Goal: Information Seeking & Learning: Understand process/instructions

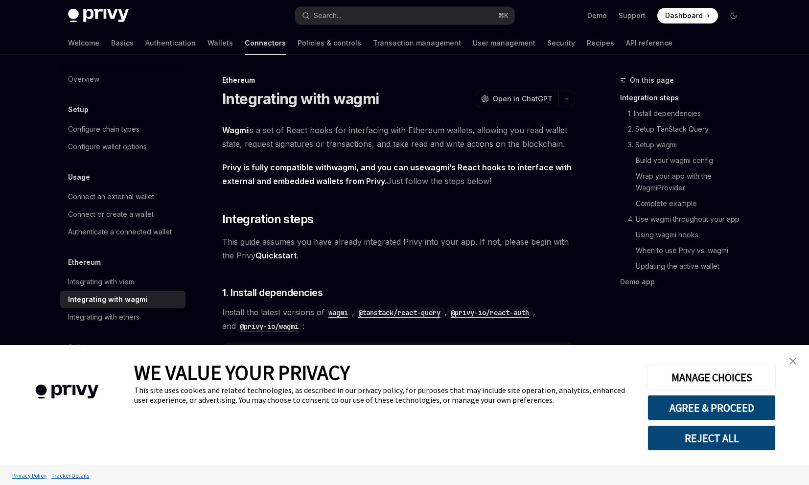
click at [792, 356] on link "close banner" at bounding box center [793, 361] width 20 height 20
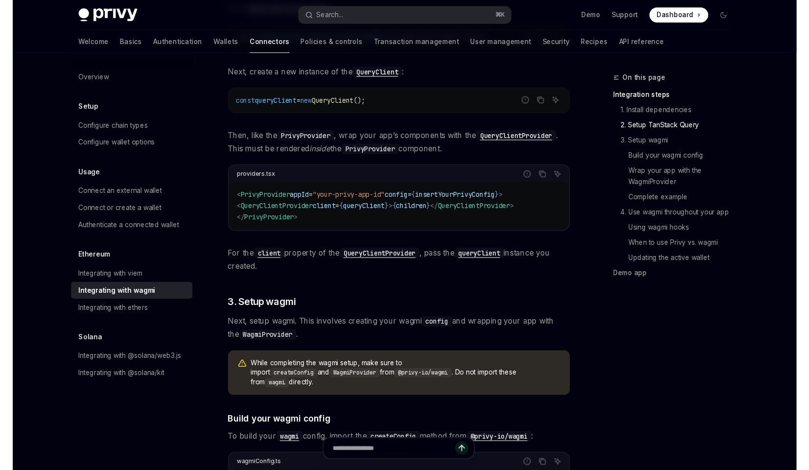
scroll to position [477, 0]
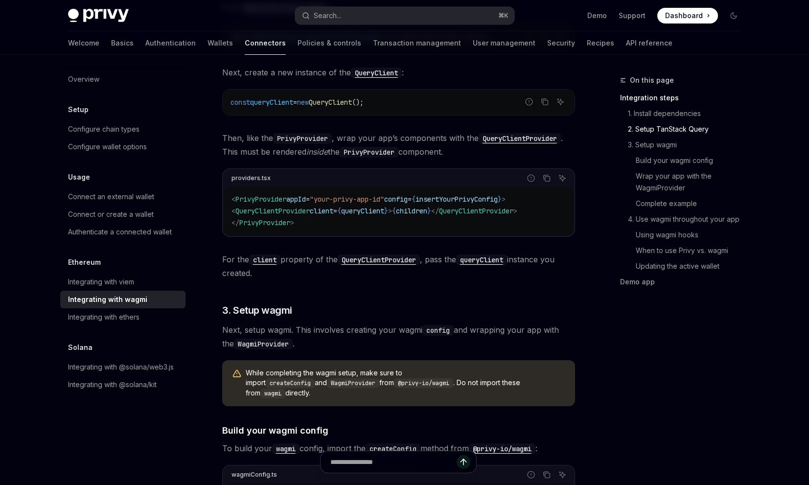
click at [611, 373] on div "On this page Integration steps 1. Install dependencies 2. Setup TanStack Query …" at bounding box center [674, 279] width 149 height 411
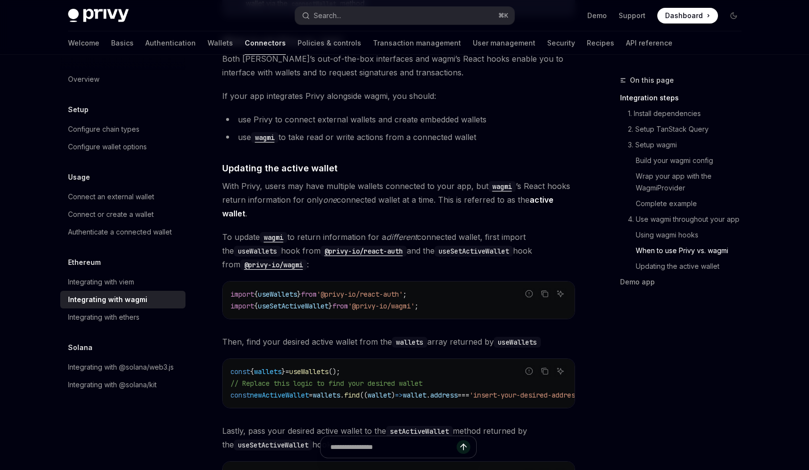
scroll to position [2523, 0]
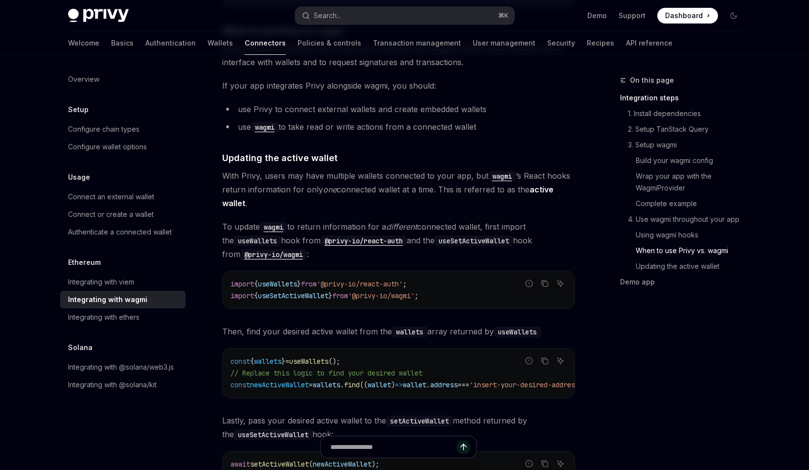
click at [618, 346] on div "On this page Integration steps 1. Install dependencies 2. Setup TanStack Query …" at bounding box center [674, 271] width 149 height 395
click at [377, 324] on span "Then, find your desired active wallet from the wallets array returned by useWal…" at bounding box center [398, 331] width 353 height 14
click at [456, 151] on h4 "​ Updating the active wallet" at bounding box center [398, 157] width 353 height 13
click at [452, 156] on h4 "​ Updating the active wallet" at bounding box center [398, 157] width 353 height 13
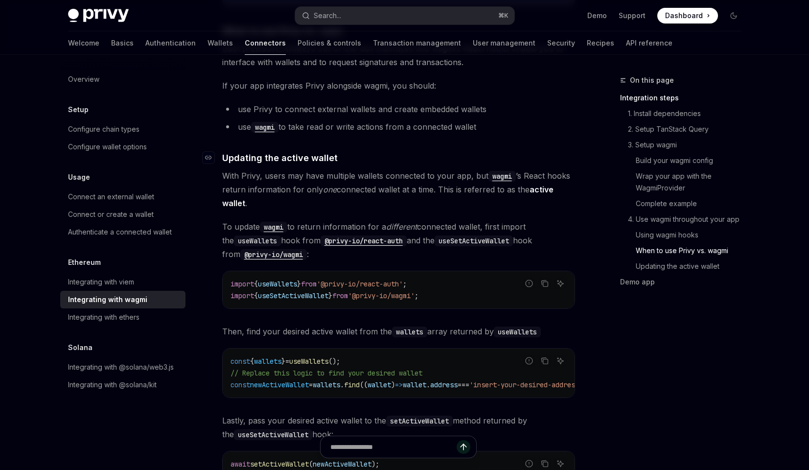
click at [452, 156] on h4 "​ Updating the active wallet" at bounding box center [398, 157] width 353 height 13
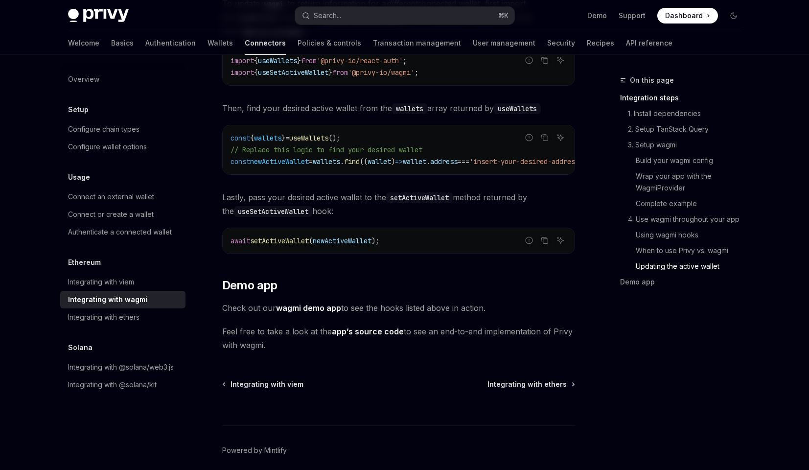
scroll to position [2747, 0]
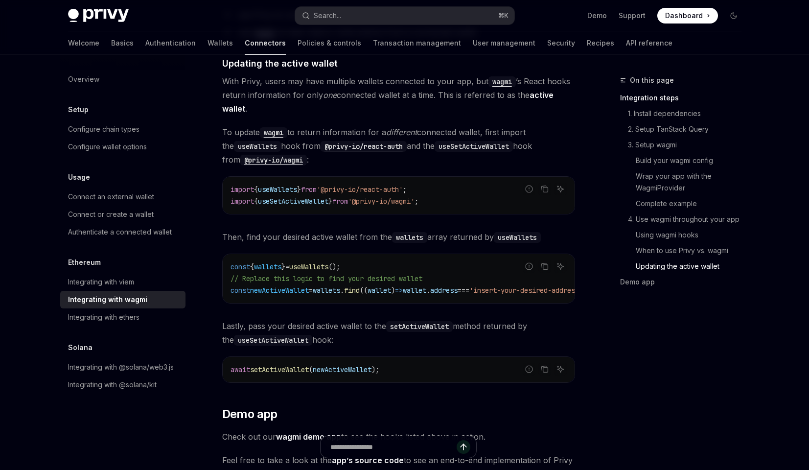
scroll to position [2607, 0]
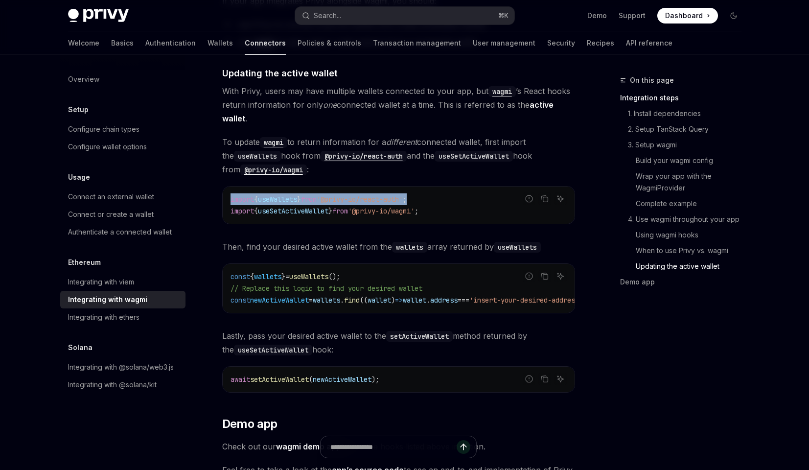
drag, startPoint x: 237, startPoint y: 195, endPoint x: 499, endPoint y: 192, distance: 261.8
click at [499, 192] on div "import { useWallets } from '@privy-io/react-auth' ; import { useSetActiveWallet…" at bounding box center [399, 204] width 352 height 37
copy span "import { useWallets } from '@privy-io/react-auth' ;"
click at [276, 274] on code "const { wallets } = useWallets (); // Replace this logic to find your desired w…" at bounding box center [422, 288] width 384 height 35
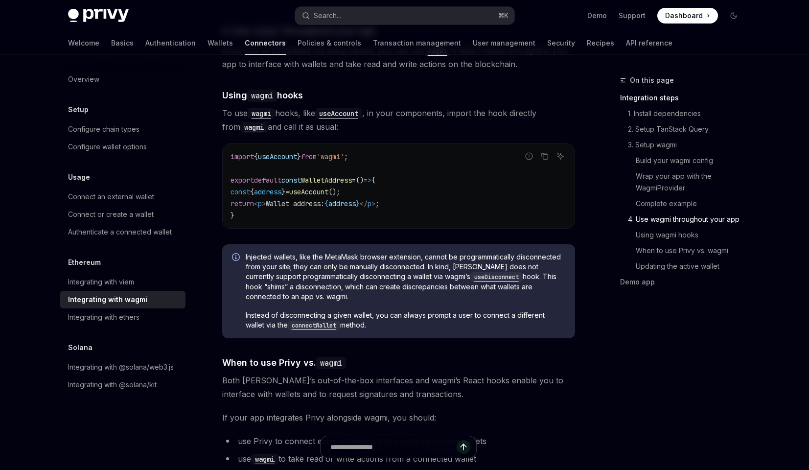
scroll to position [2190, 0]
type textarea "*"
click at [456, 317] on span "Instead of disconnecting a given wallet, you can always prompt a user to connec…" at bounding box center [406, 321] width 320 height 20
click at [707, 166] on link "Build your wagmi config" at bounding box center [684, 161] width 129 height 16
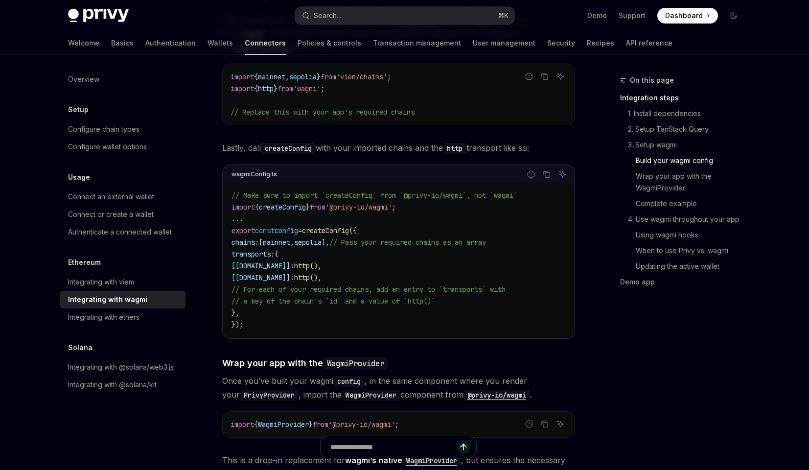
scroll to position [1039, 0]
click at [678, 181] on link "Wrap your app with the WagmiProvider" at bounding box center [684, 181] width 129 height 27
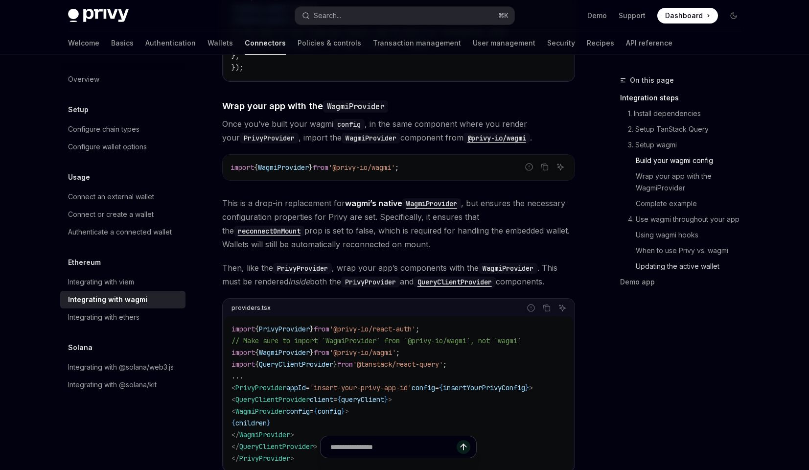
scroll to position [1312, 0]
